Goal: Book appointment/travel/reservation

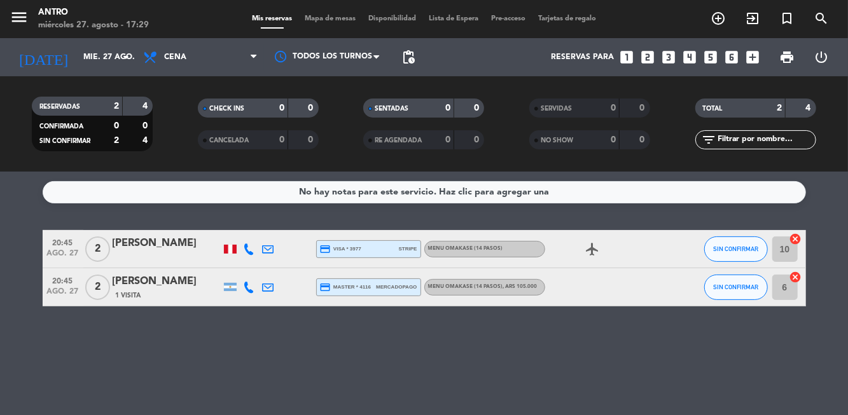
click at [110, 60] on input "mié. 27 ago." at bounding box center [130, 57] width 107 height 22
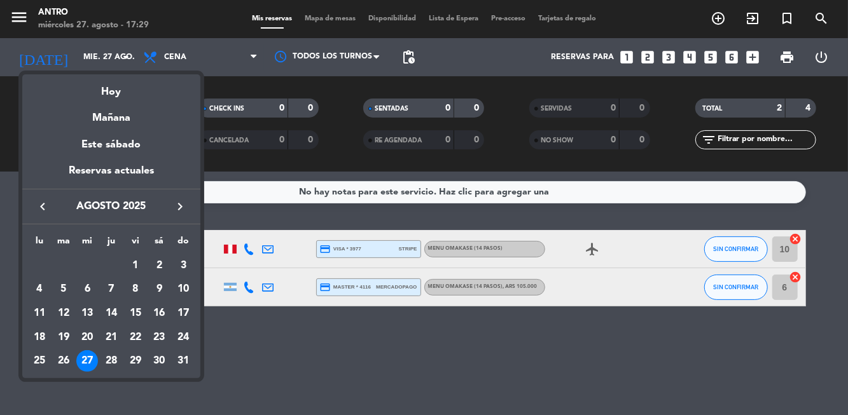
click at [129, 359] on div "29" at bounding box center [136, 361] width 22 height 22
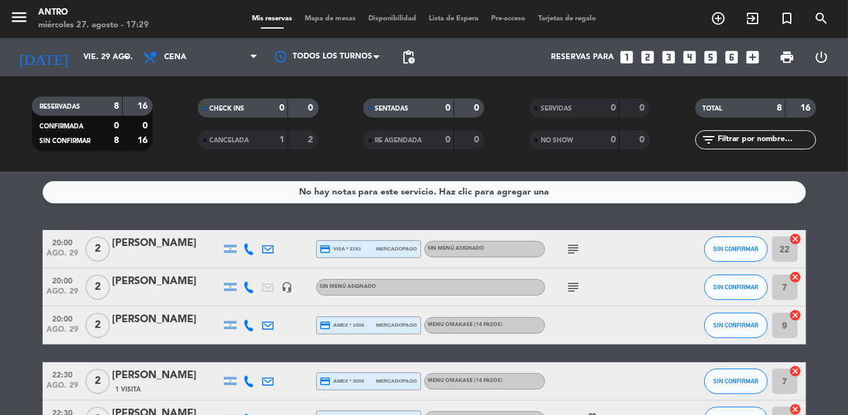
click at [108, 58] on input "vie. 29 ago." at bounding box center [130, 57] width 107 height 22
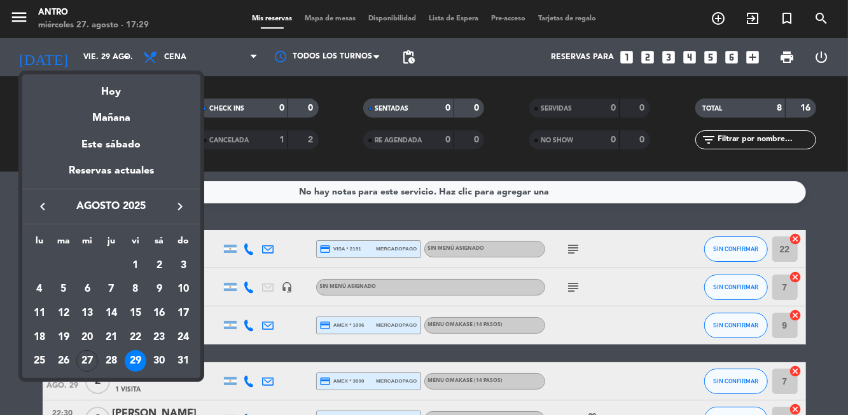
click at [156, 361] on div "30" at bounding box center [159, 361] width 22 height 22
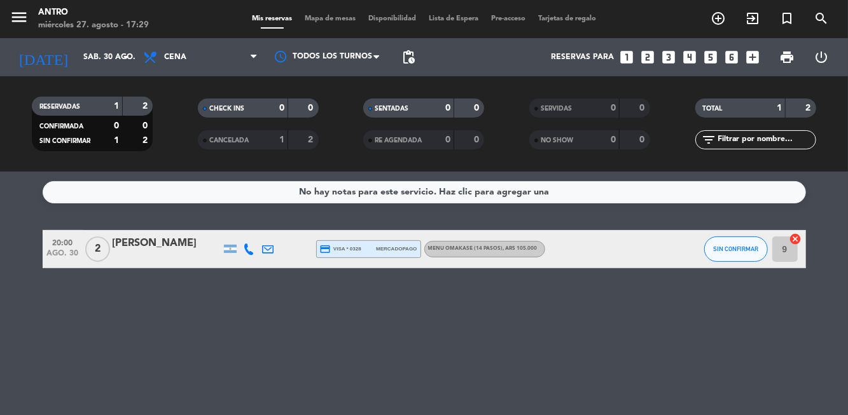
click at [107, 52] on input "sáb. 30 ago." at bounding box center [130, 57] width 107 height 22
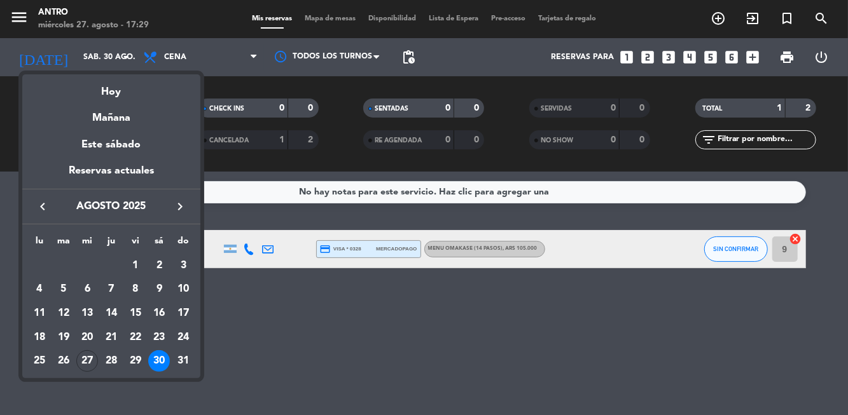
click at [183, 203] on icon "keyboard_arrow_right" at bounding box center [179, 206] width 15 height 15
click at [34, 287] on div "1" at bounding box center [40, 290] width 22 height 22
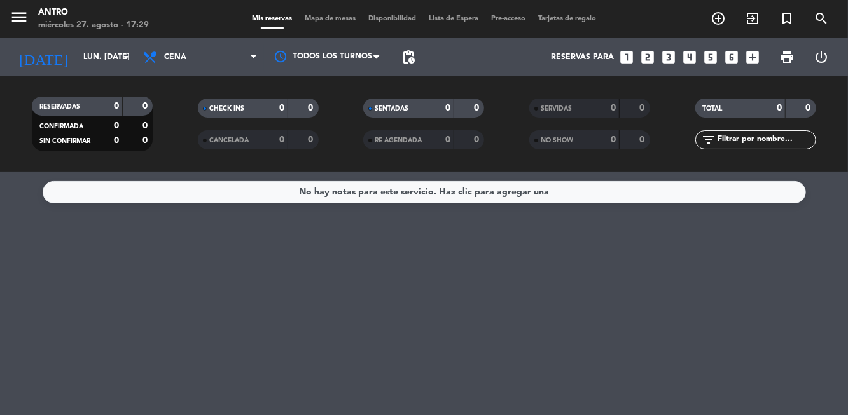
click at [77, 47] on input "lun. [DATE]" at bounding box center [130, 57] width 107 height 22
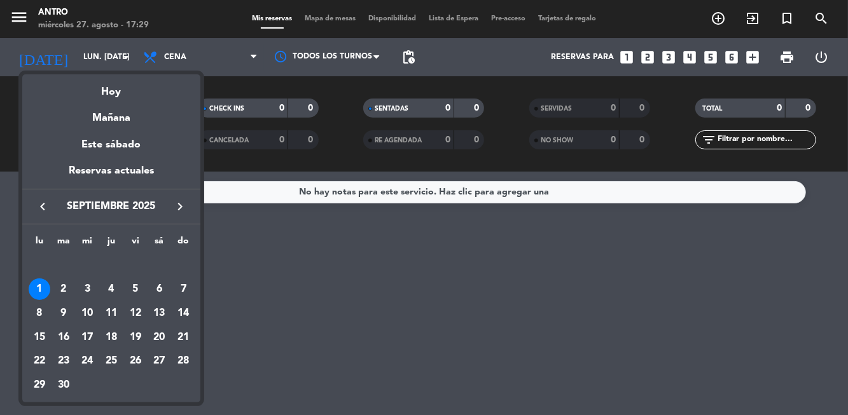
click at [64, 289] on div "2" at bounding box center [64, 290] width 22 height 22
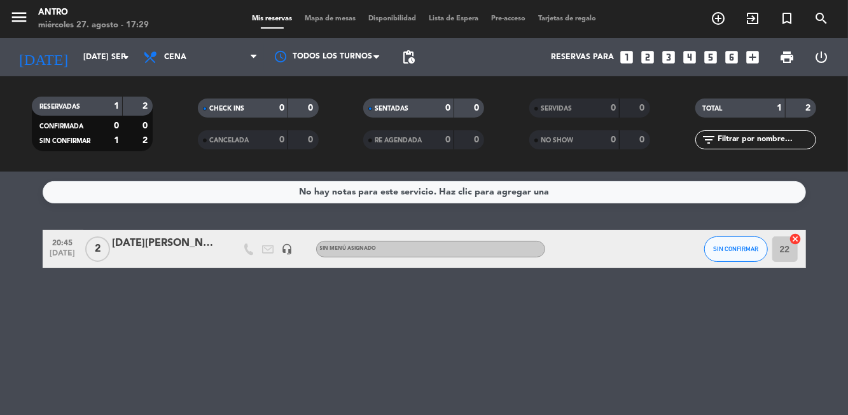
click at [77, 47] on input "[DATE] sep." at bounding box center [130, 57] width 107 height 22
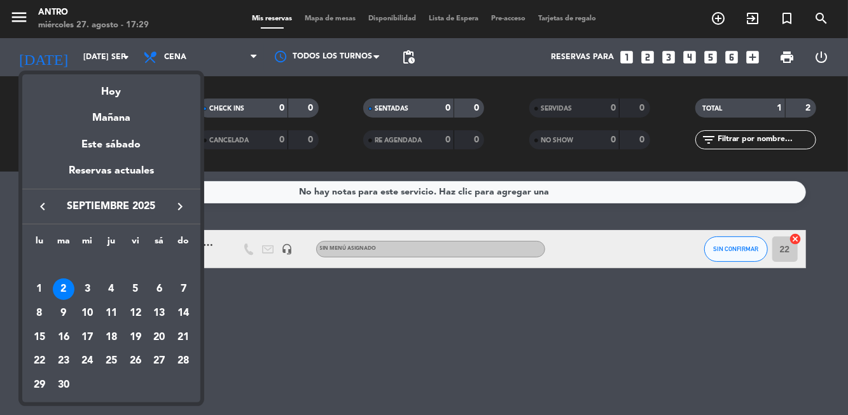
click at [88, 286] on div "3" at bounding box center [87, 290] width 22 height 22
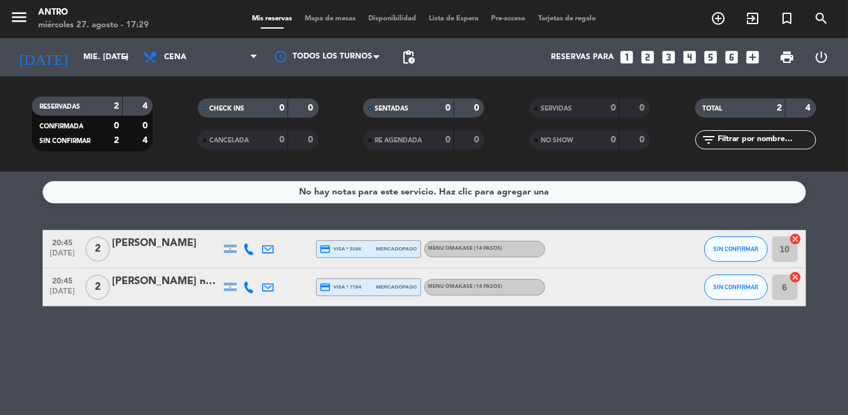
click at [86, 48] on input "mié. [DATE]" at bounding box center [130, 57] width 107 height 22
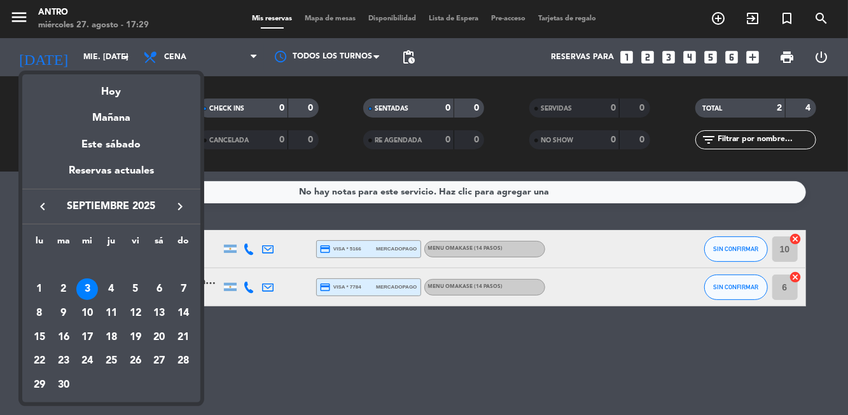
click at [113, 280] on div "4" at bounding box center [111, 290] width 22 height 22
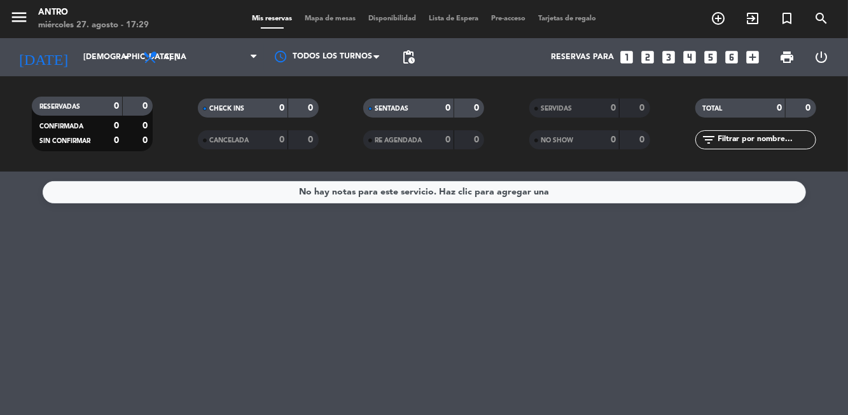
click at [78, 67] on input "[DEMOGRAPHIC_DATA] [DATE]" at bounding box center [130, 57] width 107 height 22
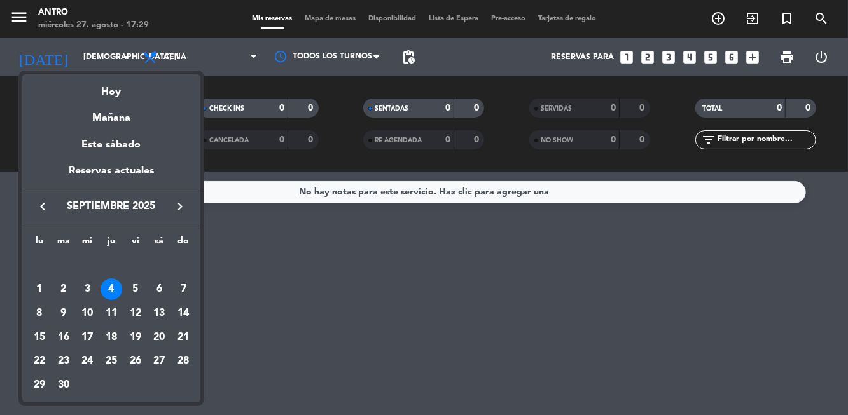
click at [127, 288] on div "5" at bounding box center [136, 290] width 22 height 22
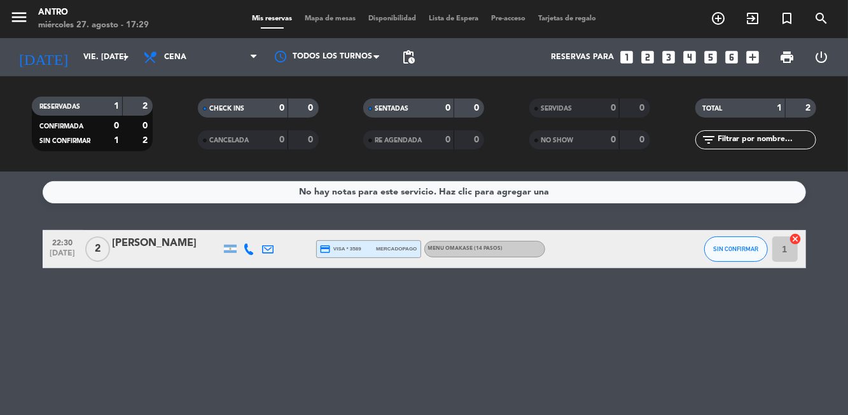
click at [90, 55] on input "vie. [DATE]" at bounding box center [130, 57] width 107 height 22
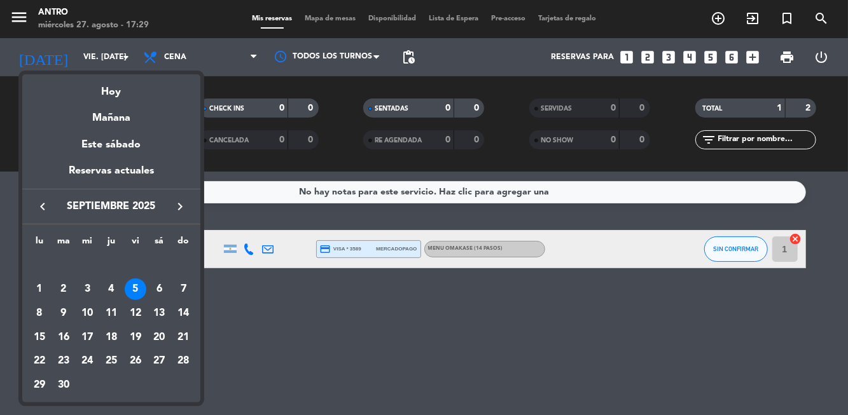
click at [159, 284] on div "6" at bounding box center [159, 290] width 22 height 22
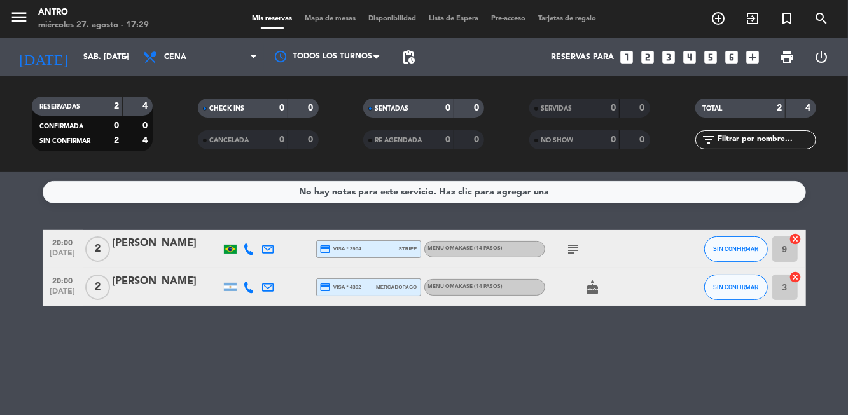
click at [83, 48] on input "sáb. [DATE]" at bounding box center [130, 57] width 107 height 22
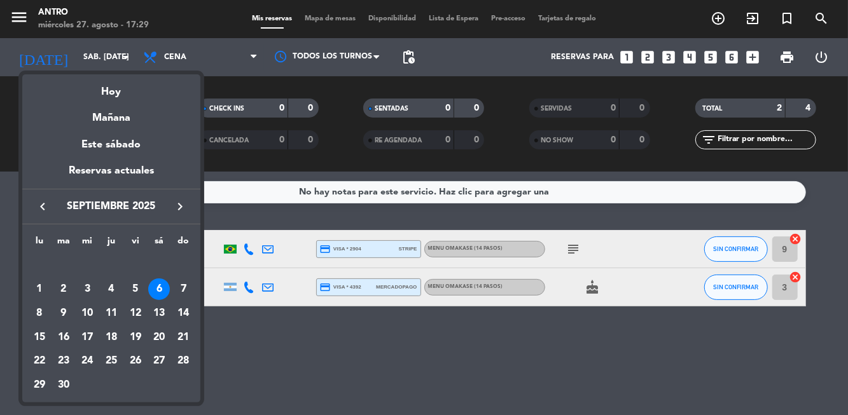
click at [111, 306] on div "11" at bounding box center [111, 314] width 22 height 22
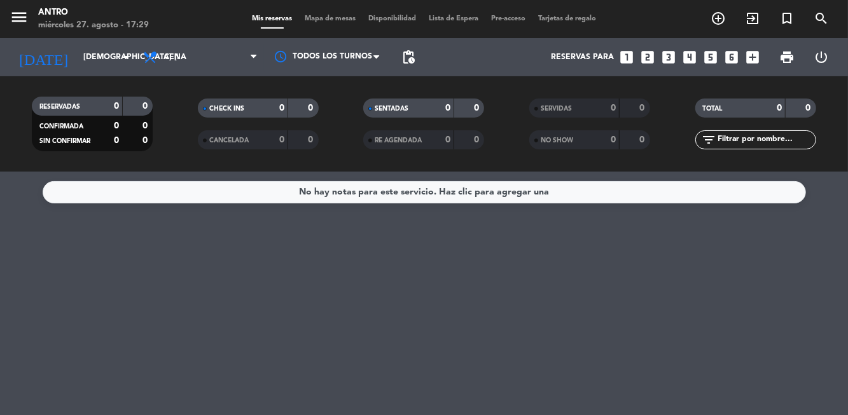
click at [77, 52] on input "[DEMOGRAPHIC_DATA] [DATE]" at bounding box center [130, 57] width 107 height 22
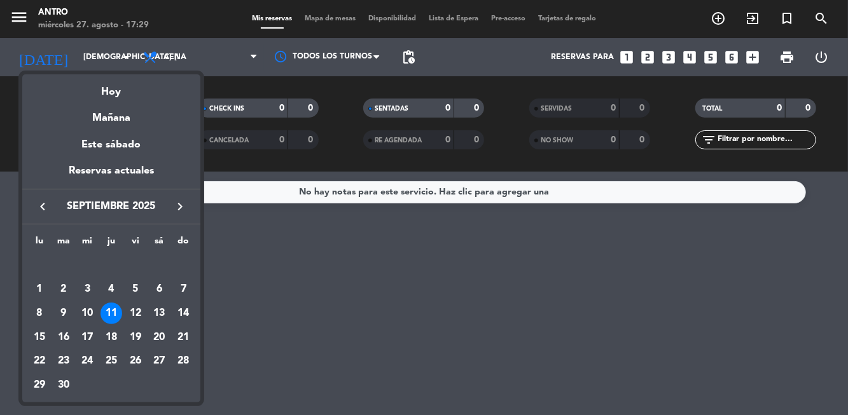
click at [86, 312] on div "10" at bounding box center [87, 314] width 22 height 22
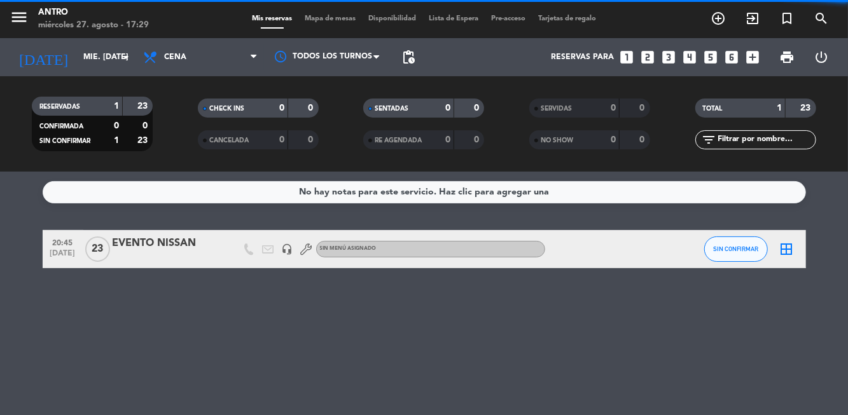
click at [70, 88] on div "RESERVADAS 1 23 CONFIRMADA 0 0 SIN CONFIRMAR 1 23 CHECK INS 0 0 CANCELADA 0 0 S…" at bounding box center [424, 123] width 848 height 95
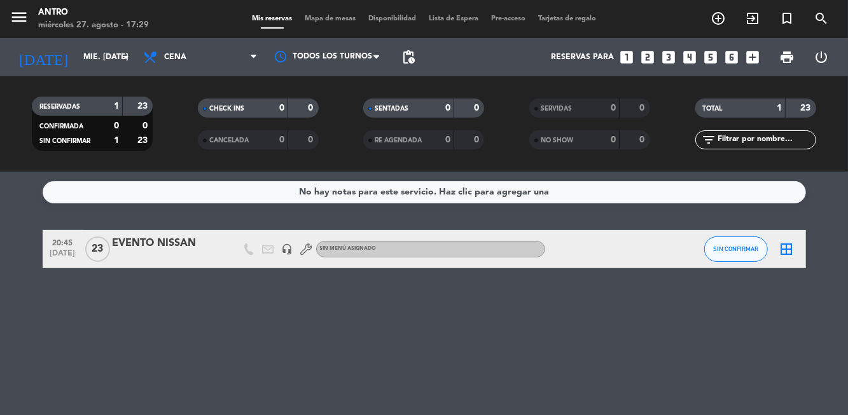
click at [77, 53] on input "mié. [DATE]" at bounding box center [130, 57] width 107 height 22
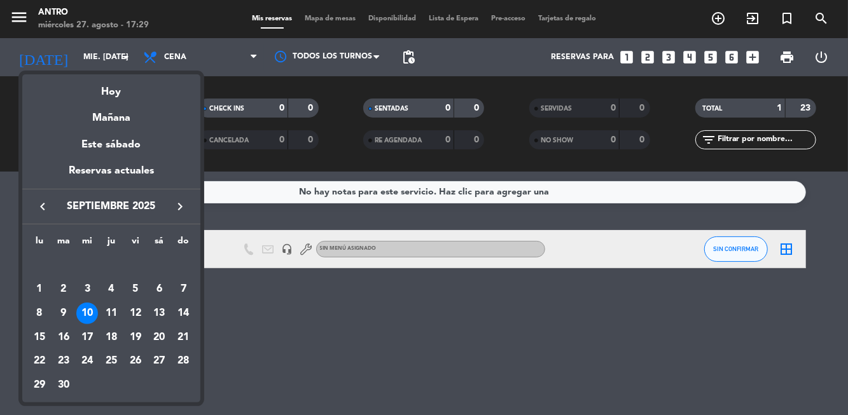
click at [41, 291] on div "1" at bounding box center [40, 290] width 22 height 22
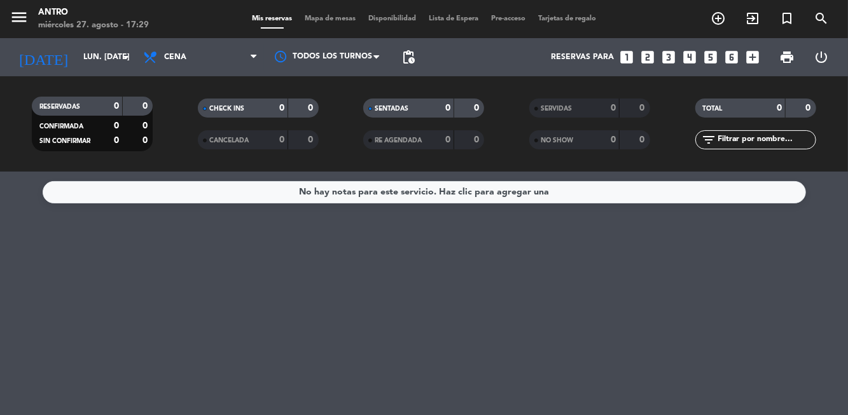
click at [77, 50] on input "lun. [DATE]" at bounding box center [130, 57] width 107 height 22
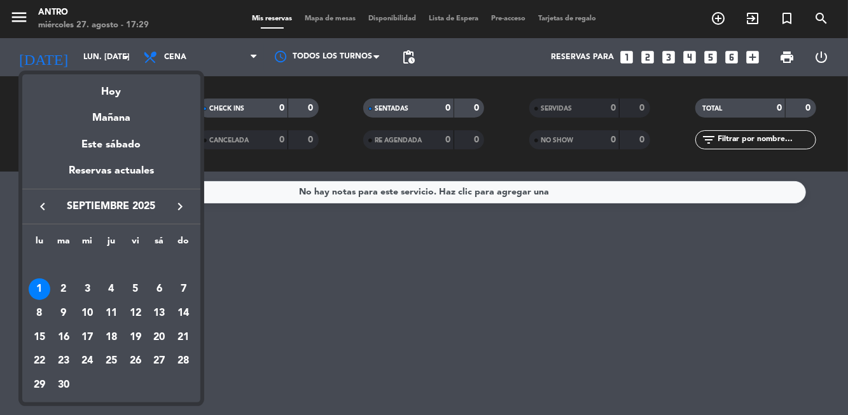
click at [48, 199] on icon "keyboard_arrow_left" at bounding box center [42, 206] width 15 height 15
click at [88, 351] on div "27" at bounding box center [87, 361] width 22 height 22
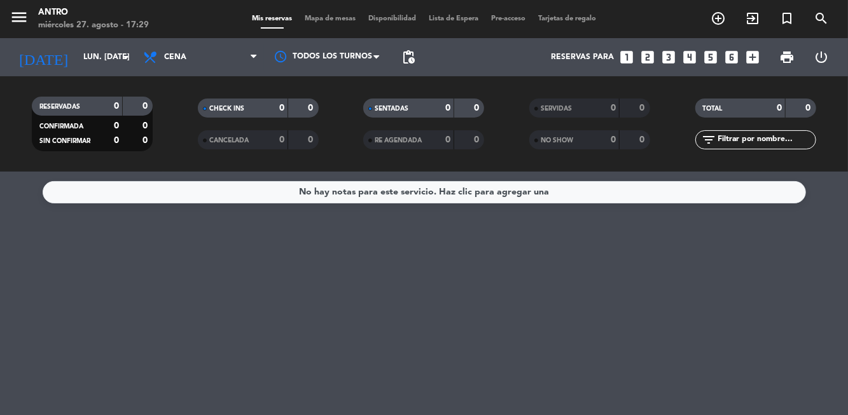
type input "mié. 27 ago."
